Goal: Task Accomplishment & Management: Manage account settings

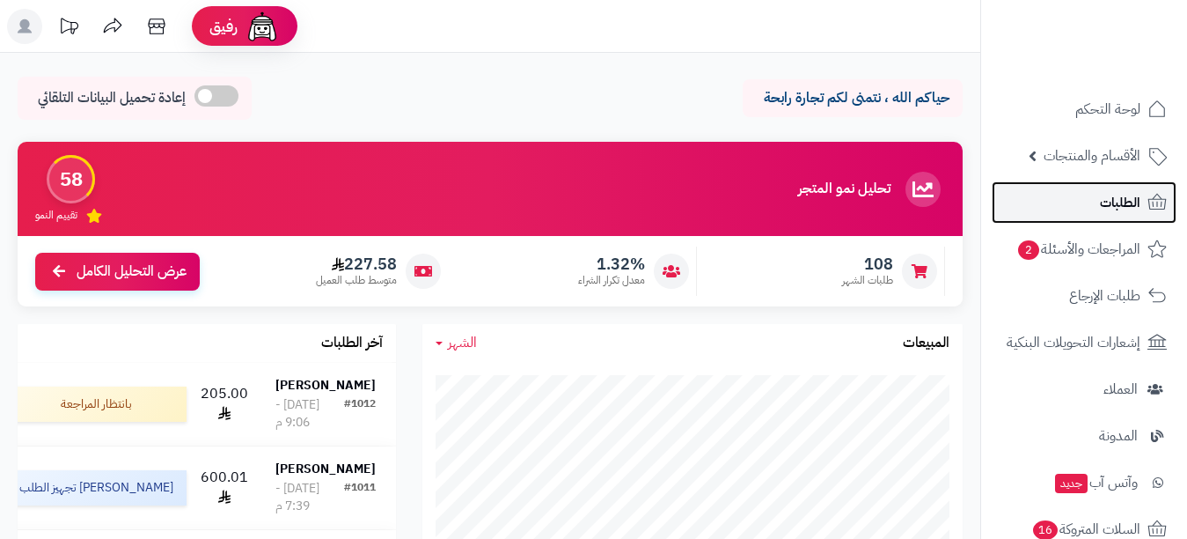
click at [1054, 219] on link "الطلبات" at bounding box center [1084, 202] width 185 height 42
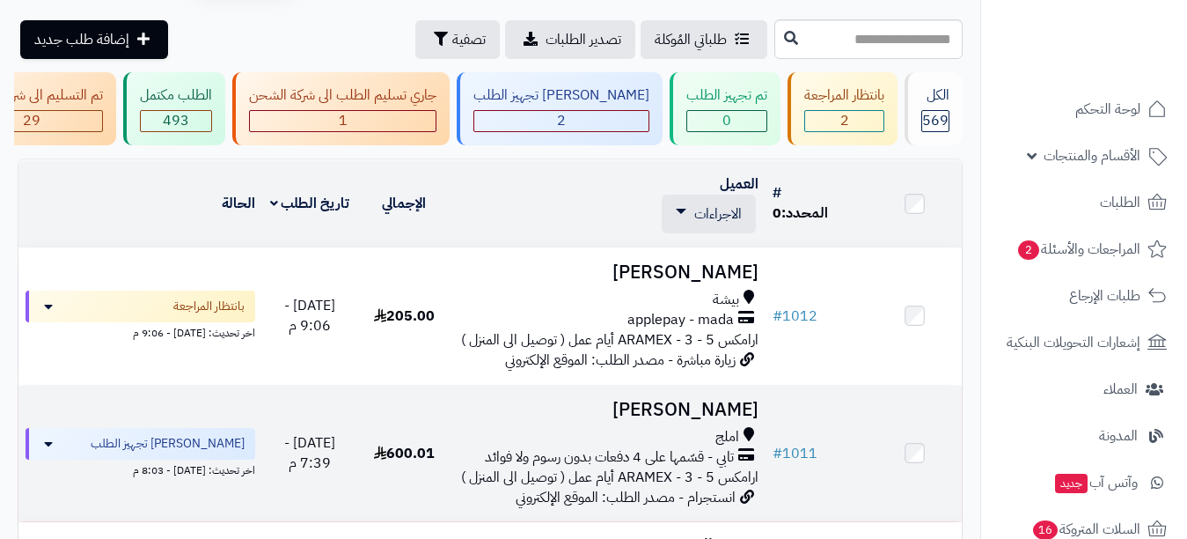
scroll to position [88, 0]
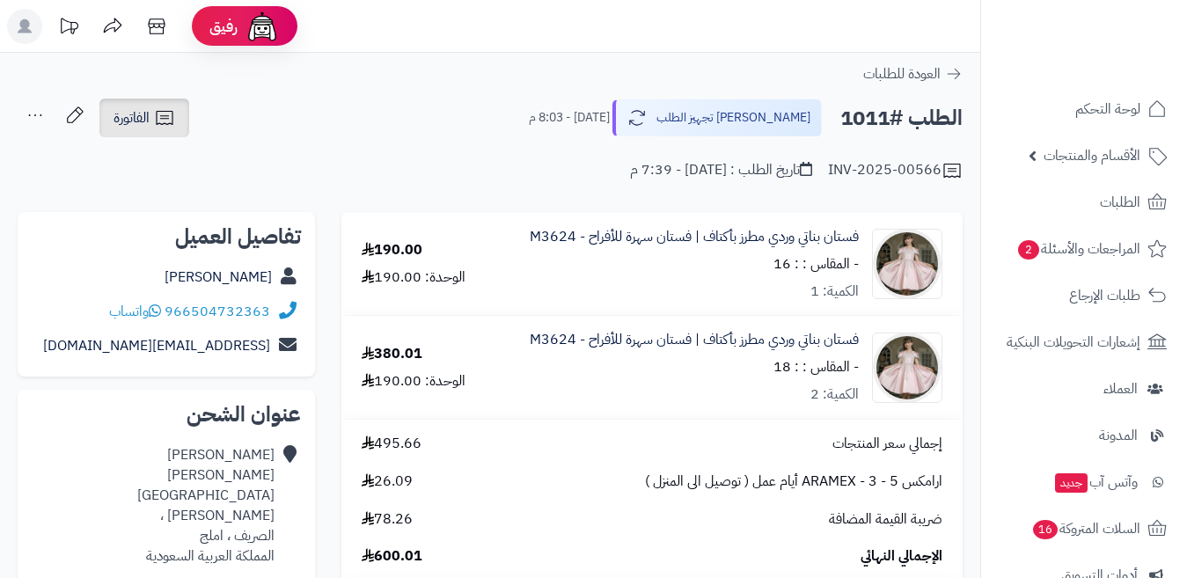
click at [169, 122] on icon at bounding box center [164, 117] width 21 height 21
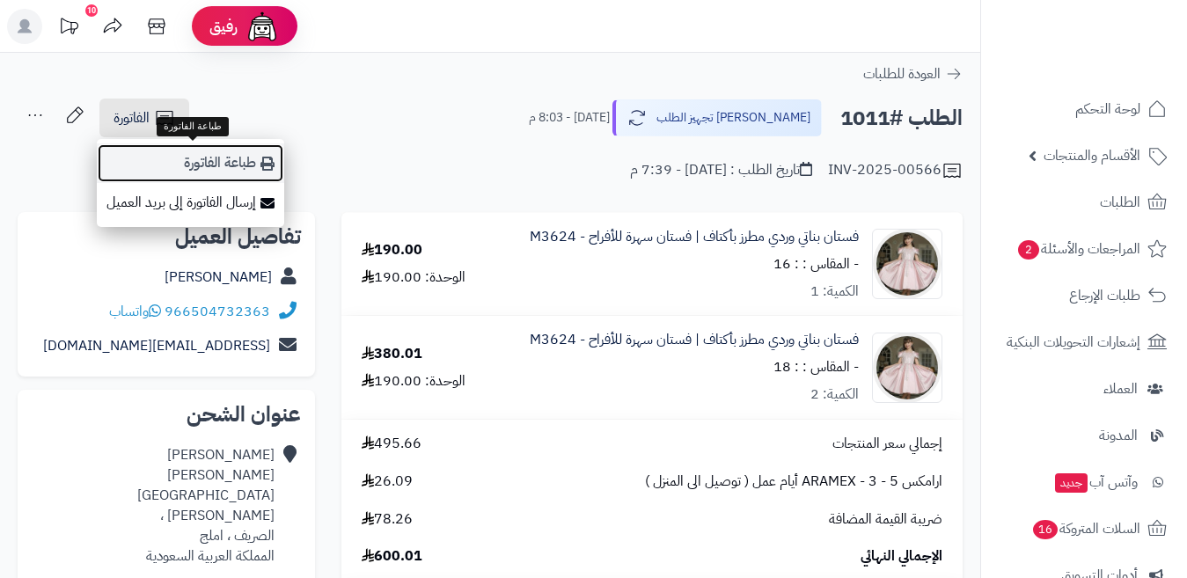
click at [173, 150] on link "طباعة الفاتورة" at bounding box center [190, 163] width 187 height 40
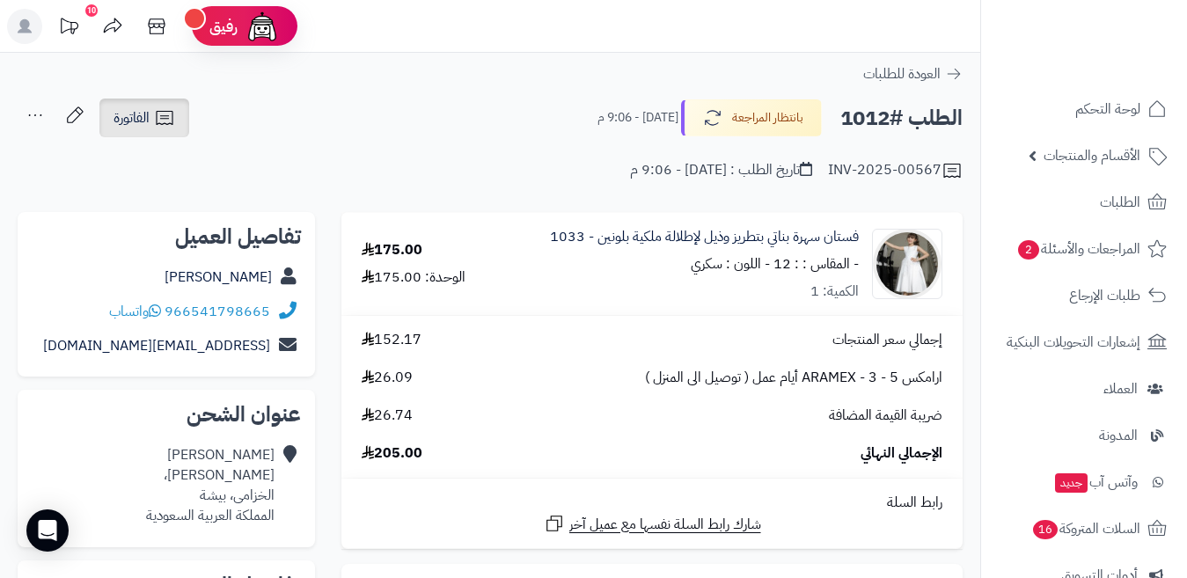
click at [139, 121] on span "الفاتورة" at bounding box center [132, 117] width 36 height 21
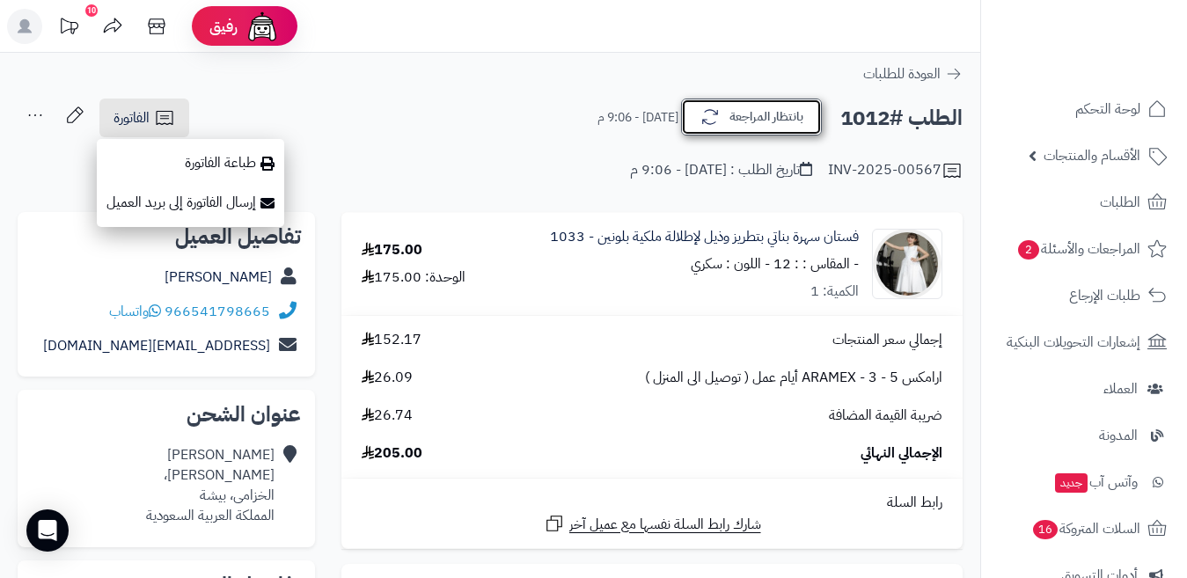
click at [755, 120] on button "بانتظار المراجعة" at bounding box center [751, 117] width 141 height 37
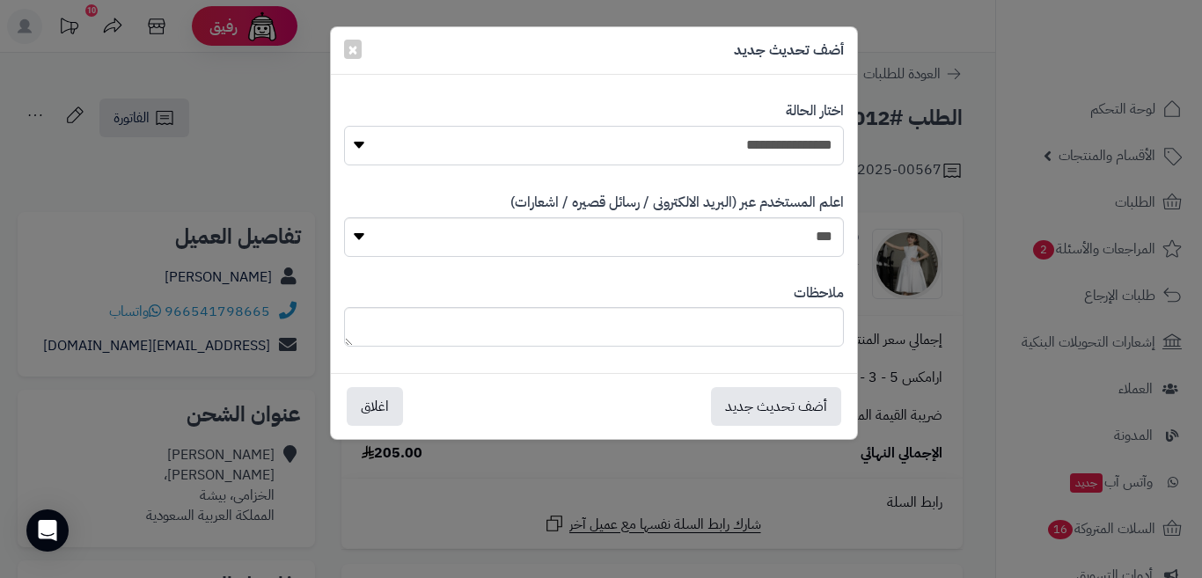
click at [727, 145] on select "**********" at bounding box center [594, 146] width 500 height 40
select select "*"
click at [344, 126] on select "**********" at bounding box center [594, 146] width 500 height 40
click at [751, 411] on button "أضف تحديث جديد" at bounding box center [776, 405] width 130 height 39
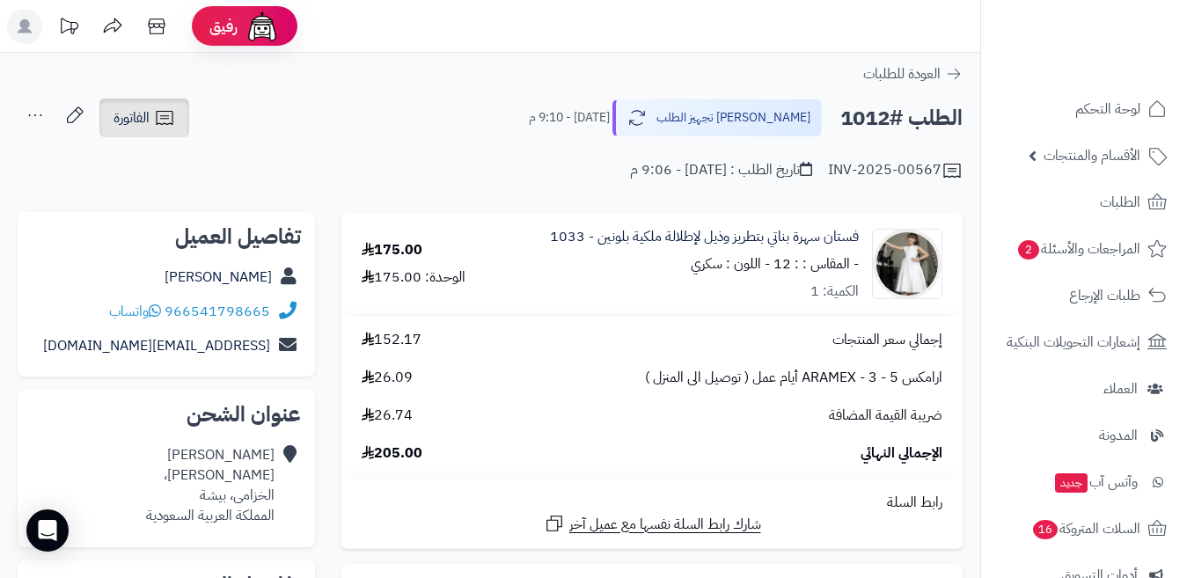
click at [172, 120] on icon at bounding box center [164, 117] width 21 height 21
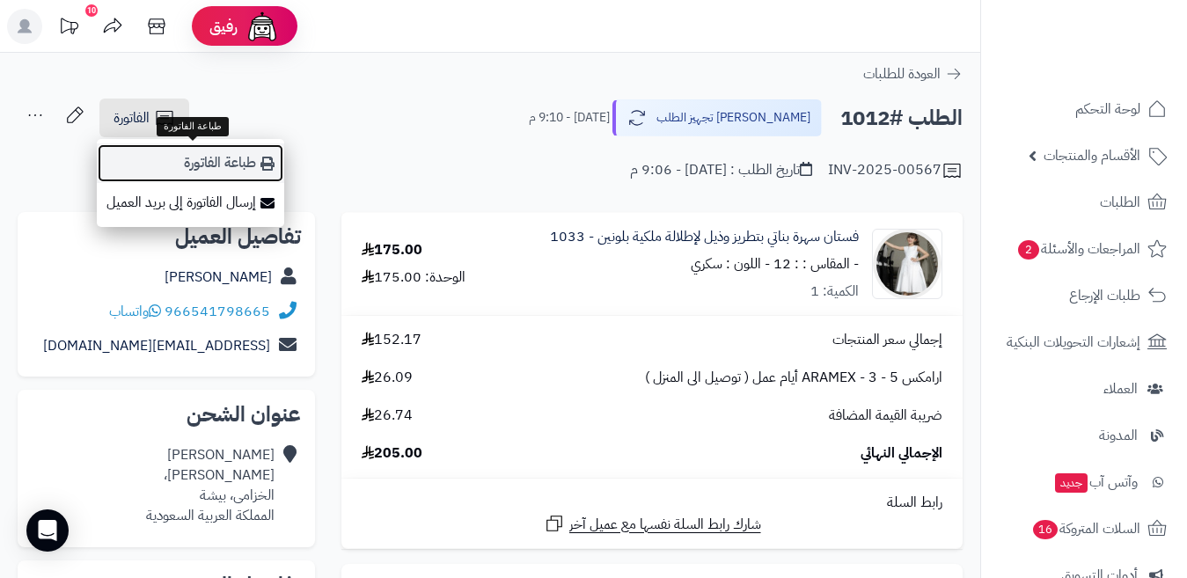
click at [243, 170] on link "طباعة الفاتورة" at bounding box center [190, 163] width 187 height 40
